Goal: Task Accomplishment & Management: Use online tool/utility

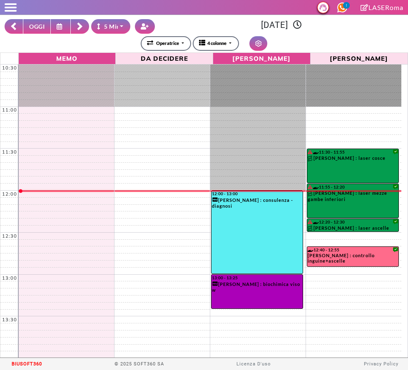
select select "*"
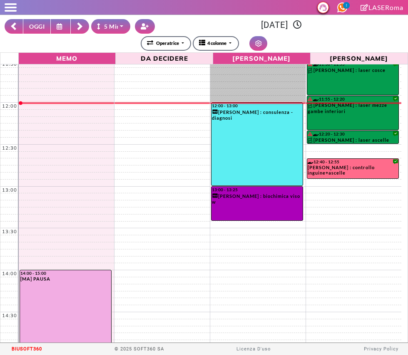
scroll to position [109, 0]
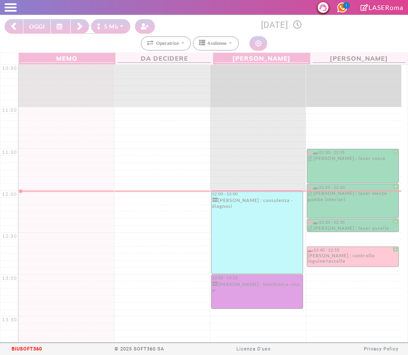
select select "*"
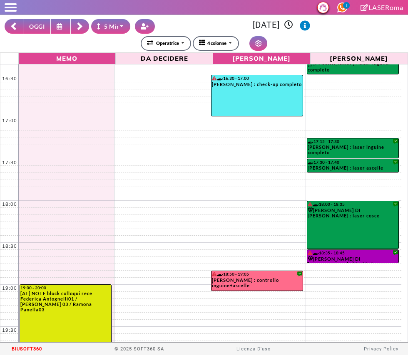
scroll to position [519, 0]
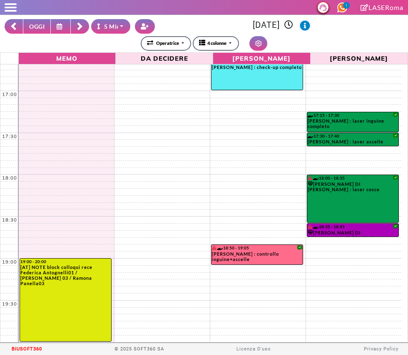
click at [7, 27] on button at bounding box center [14, 26] width 18 height 15
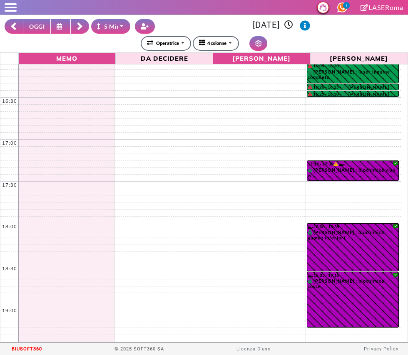
scroll to position [518, 0]
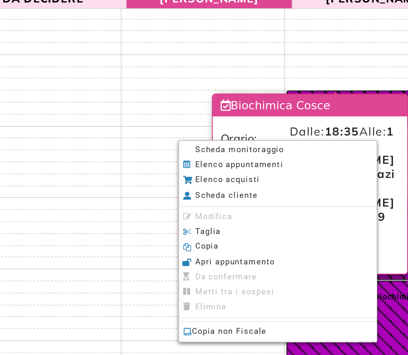
click at [259, 144] on li "Scheda monitoraggio" at bounding box center [302, 147] width 116 height 9
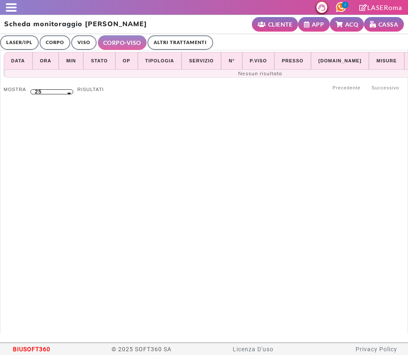
select select "**"
click at [177, 42] on link "ALTRI TRATTAMENTI" at bounding box center [180, 42] width 66 height 15
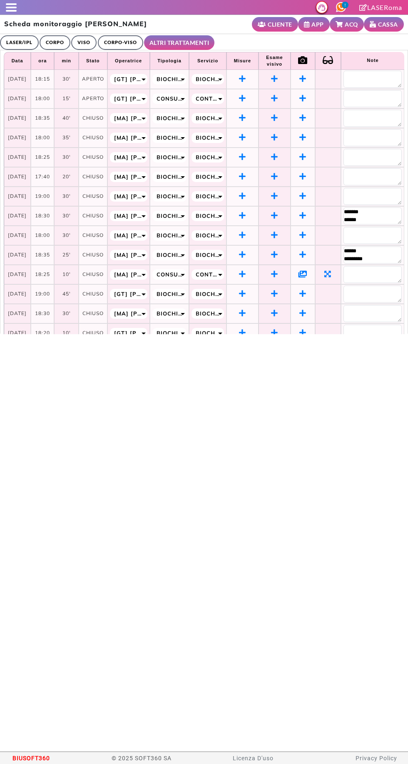
scroll to position [0, 4]
click at [11, 10] on span at bounding box center [11, 11] width 11 height 2
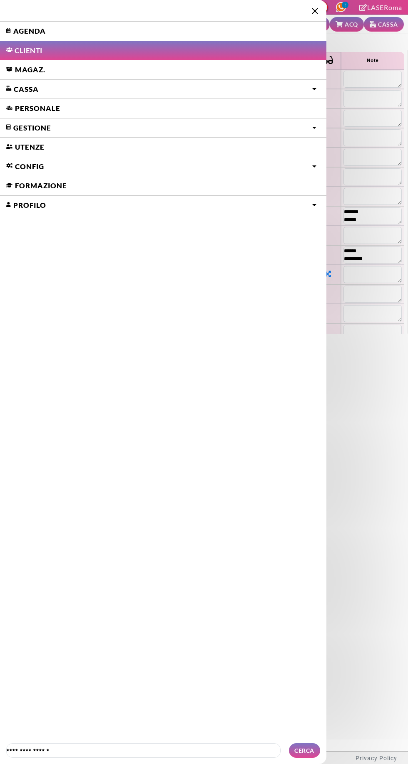
click at [32, 29] on link "Agenda" at bounding box center [163, 31] width 326 height 19
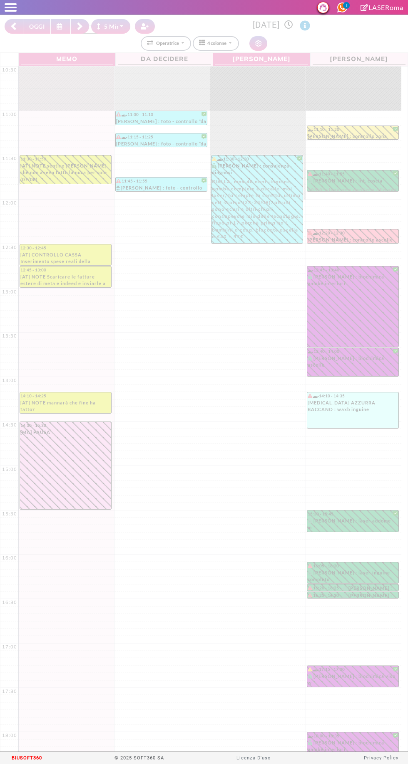
select select "*"
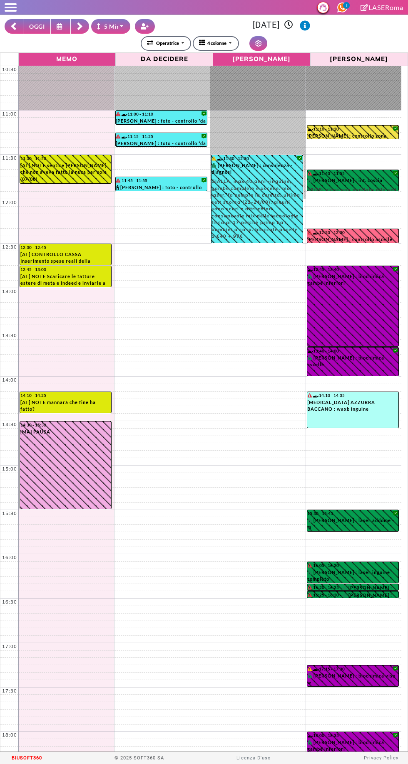
click at [32, 20] on button "OGGI" at bounding box center [37, 26] width 28 height 15
type input "**********"
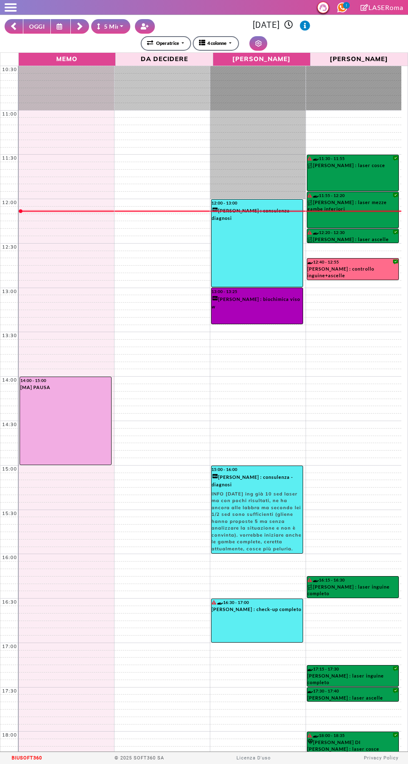
click at [42, 26] on button "OGGI" at bounding box center [37, 26] width 28 height 15
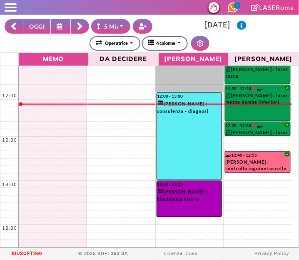
scroll to position [105, 0]
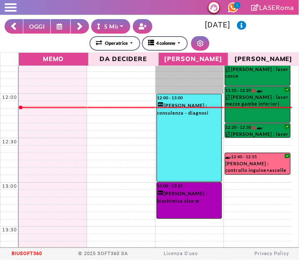
click at [2, 144] on div "12:30" at bounding box center [9, 142] width 18 height 7
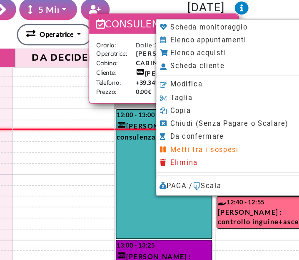
click at [78, 92] on div at bounding box center [149, 130] width 299 height 260
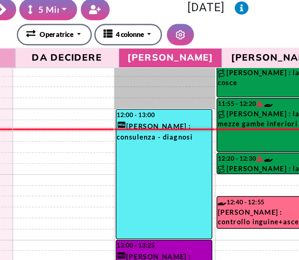
click at [78, 62] on span "Memo" at bounding box center [53, 59] width 65 height 10
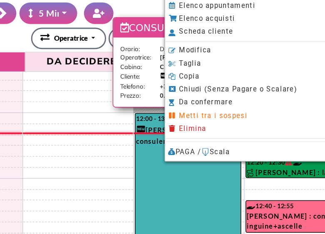
scroll to position [2, 0]
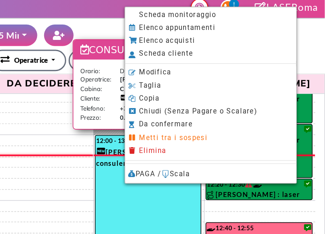
click at [201, 9] on span "Scheda monitoraggio" at bounding box center [225, 10] width 52 height 5
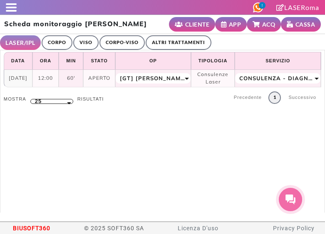
select select "**"
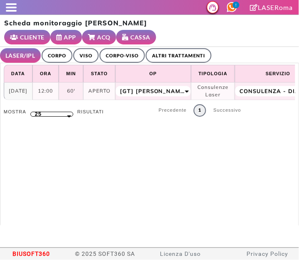
click at [14, 4] on span at bounding box center [11, 4] width 11 height 2
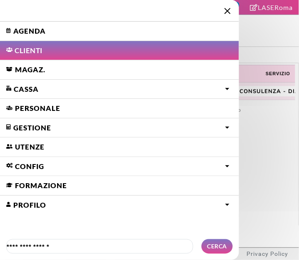
click at [26, 30] on link "Agenda" at bounding box center [119, 31] width 239 height 19
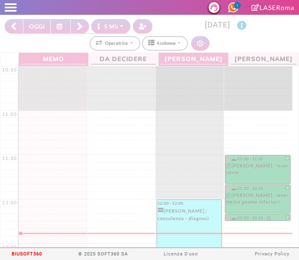
select select "*"
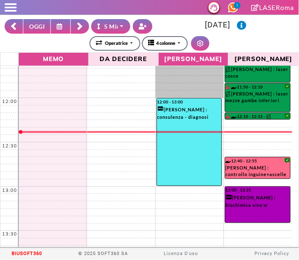
scroll to position [102, 0]
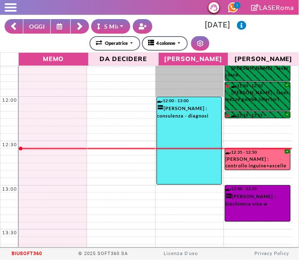
click at [38, 27] on button "OGGI" at bounding box center [37, 26] width 28 height 15
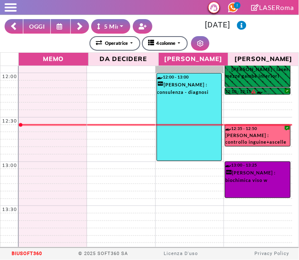
scroll to position [127, 0]
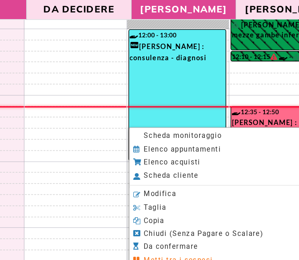
click at [216, 145] on span "Scheda monitoraggio" at bounding box center [193, 143] width 52 height 5
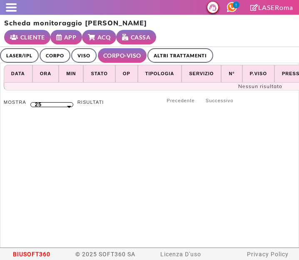
select select "**"
click at [17, 48] on link "LASER/IPL" at bounding box center [19, 55] width 39 height 15
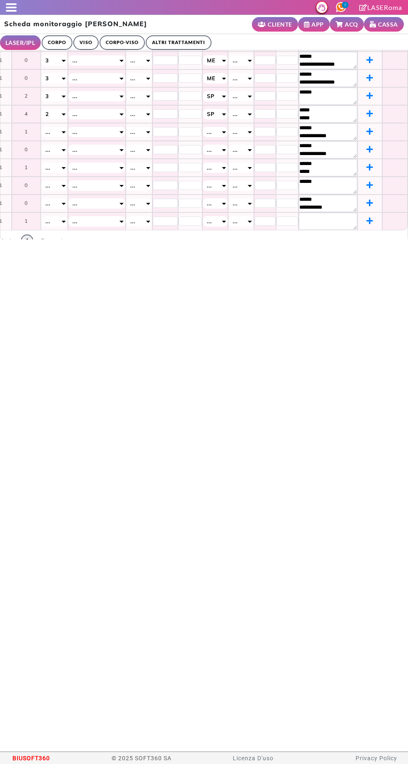
scroll to position [238, 314]
